Goal: Task Accomplishment & Management: Complete application form

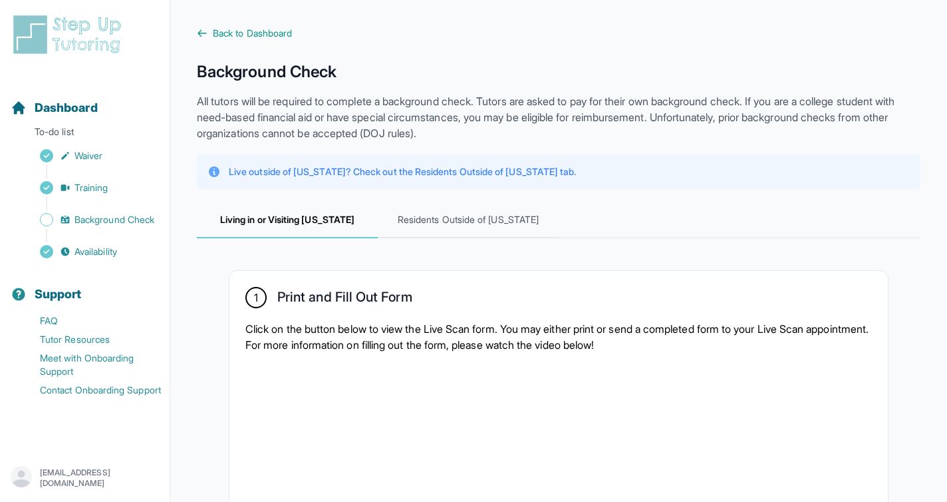
scroll to position [498, 0]
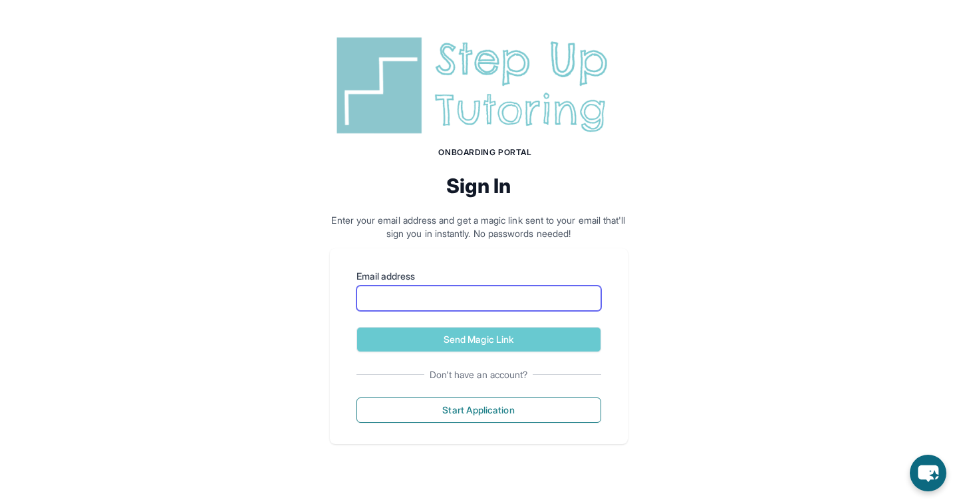
click at [389, 292] on input "Email address" at bounding box center [479, 297] width 245 height 25
type input "**********"
click at [357, 327] on button "Send Magic Link" at bounding box center [479, 339] width 245 height 25
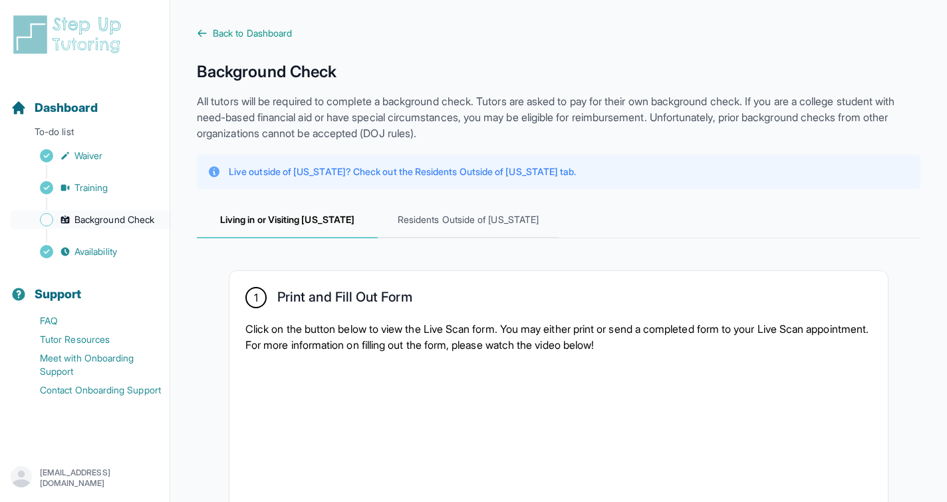
click at [98, 216] on span "Background Check" at bounding box center [115, 219] width 80 height 13
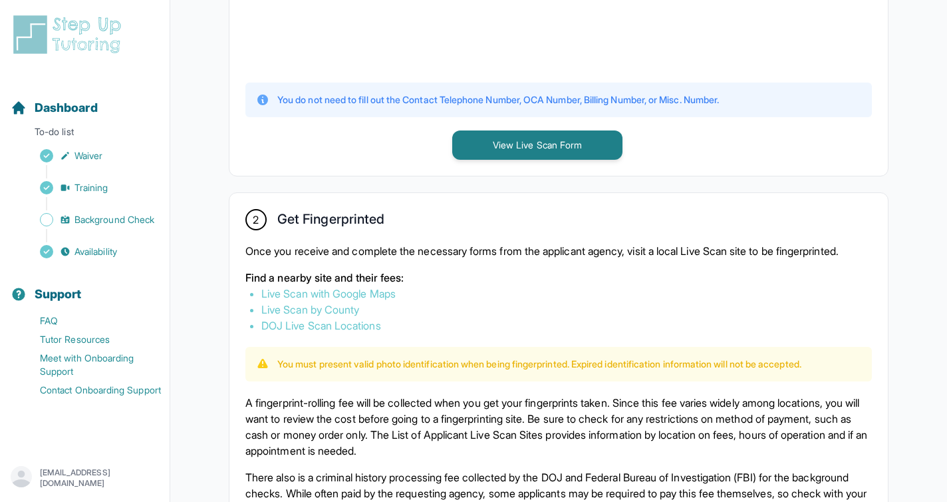
scroll to position [690, 0]
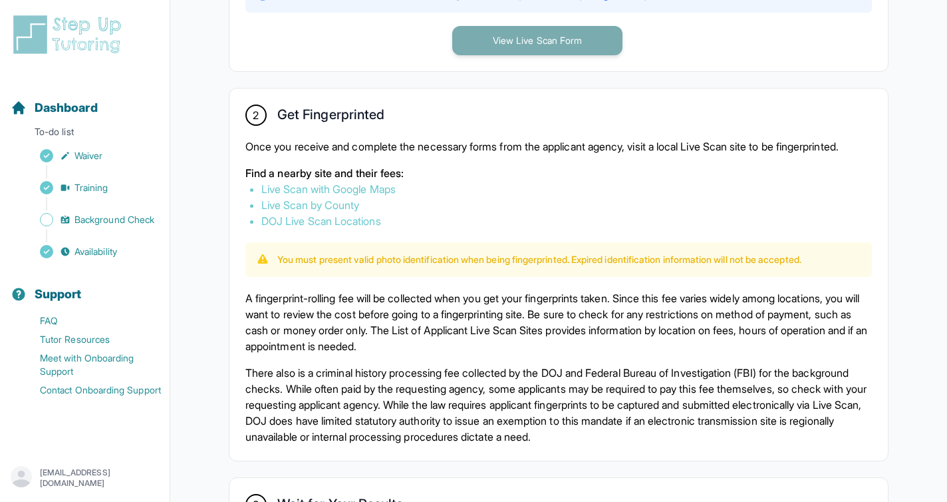
click at [538, 38] on button "View Live Scan Form" at bounding box center [537, 40] width 170 height 29
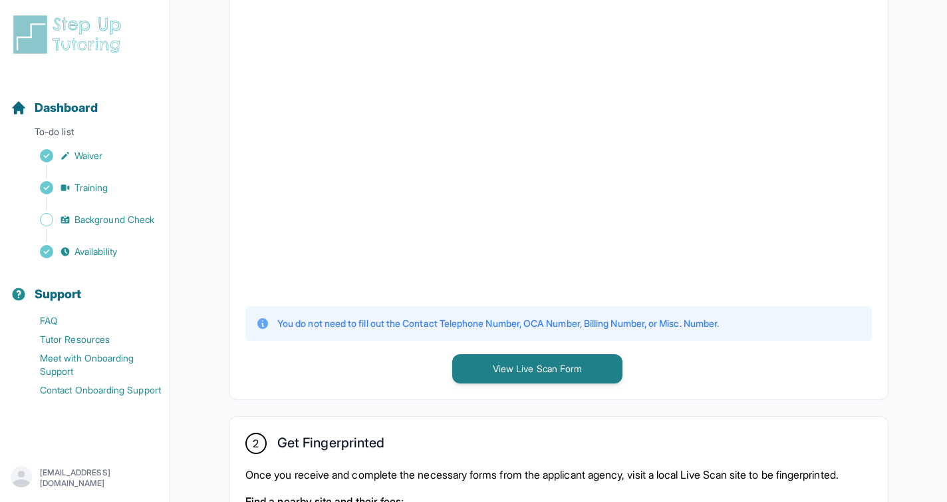
scroll to position [0, 0]
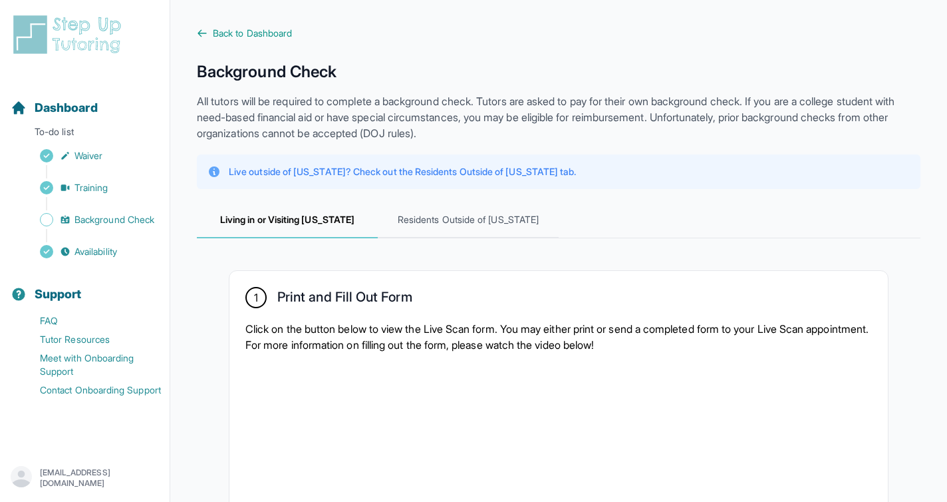
drag, startPoint x: 617, startPoint y: 281, endPoint x: 627, endPoint y: 268, distance: 16.6
